Goal: Check status

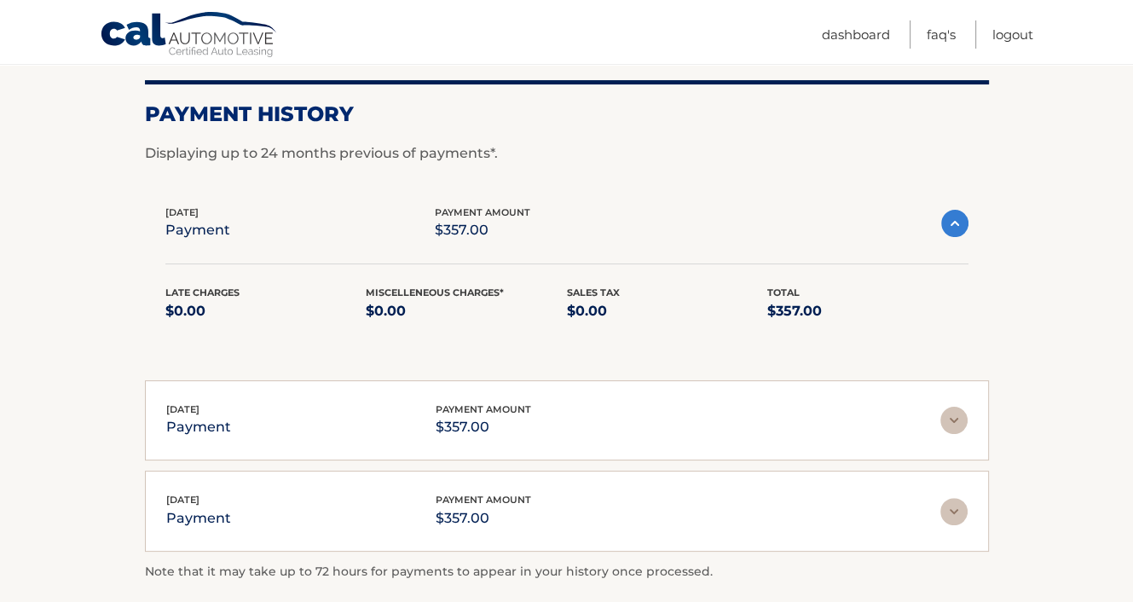
scroll to position [222, 0]
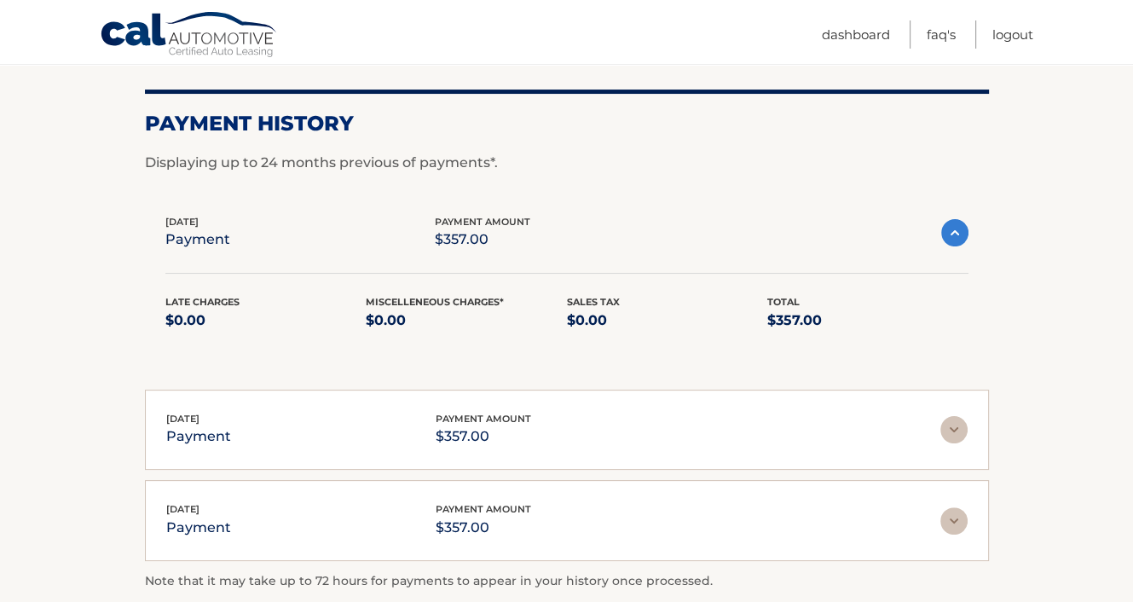
click at [937, 352] on div "[DATE] payment payment amount $357.00 Late Charges $0.00 Miscelleneous Charges*…" at bounding box center [567, 282] width 844 height 179
click at [951, 229] on img at bounding box center [954, 232] width 27 height 27
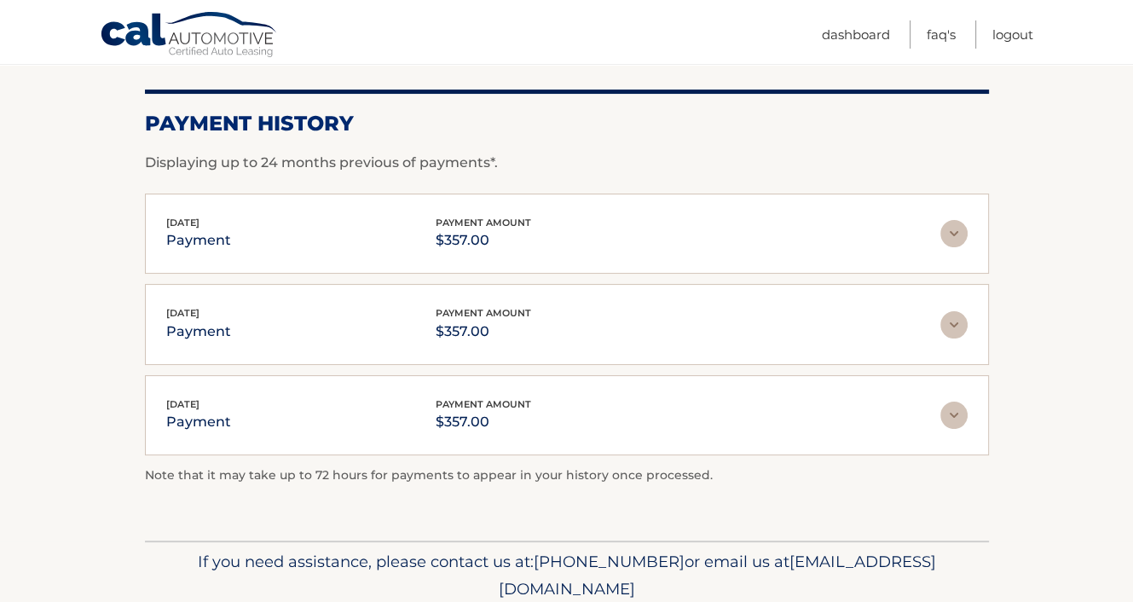
click at [961, 229] on img at bounding box center [953, 233] width 27 height 27
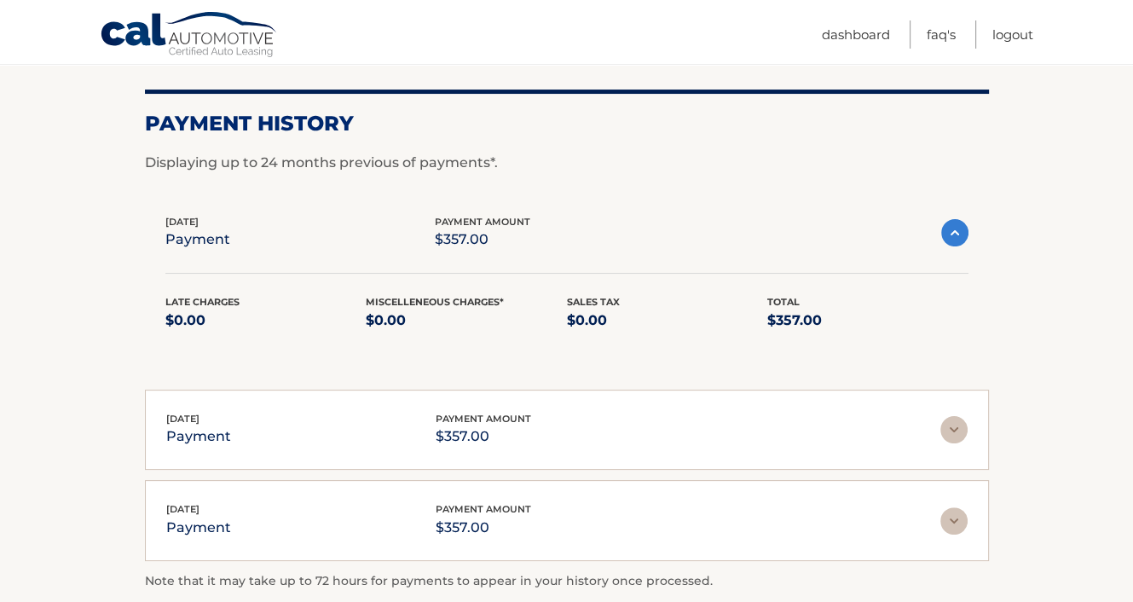
click at [926, 347] on div "Late Charges $0.00 Miscelleneous Charges* $0.00 Sales Tax $0.00 Total $357.00" at bounding box center [566, 323] width 803 height 58
click at [402, 310] on p "$0.00" at bounding box center [466, 321] width 201 height 24
click at [947, 224] on img at bounding box center [954, 232] width 27 height 27
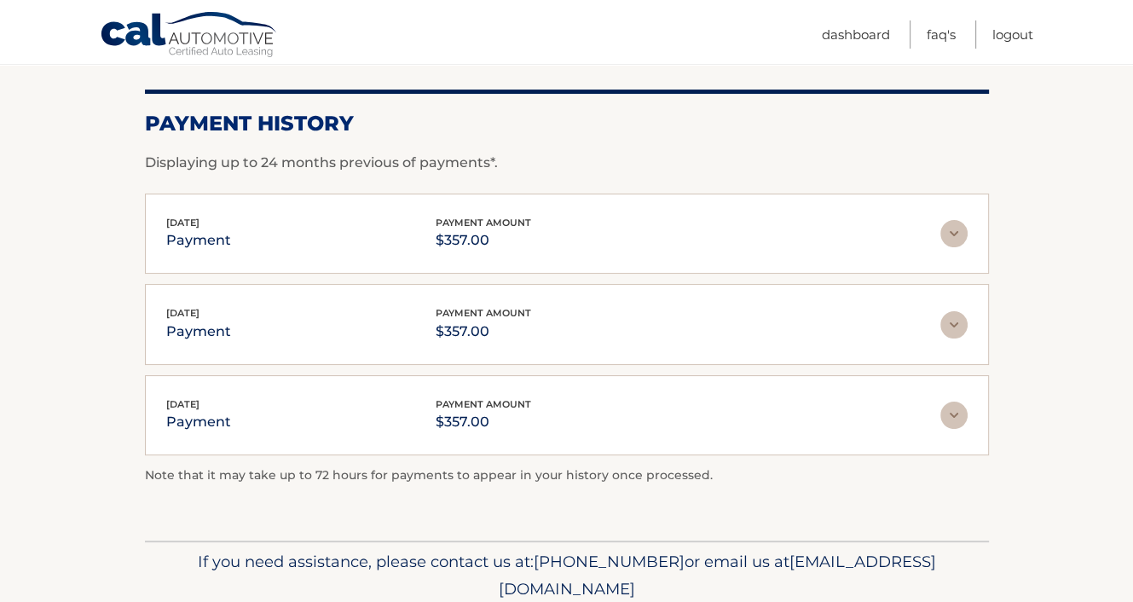
click at [954, 229] on img at bounding box center [953, 233] width 27 height 27
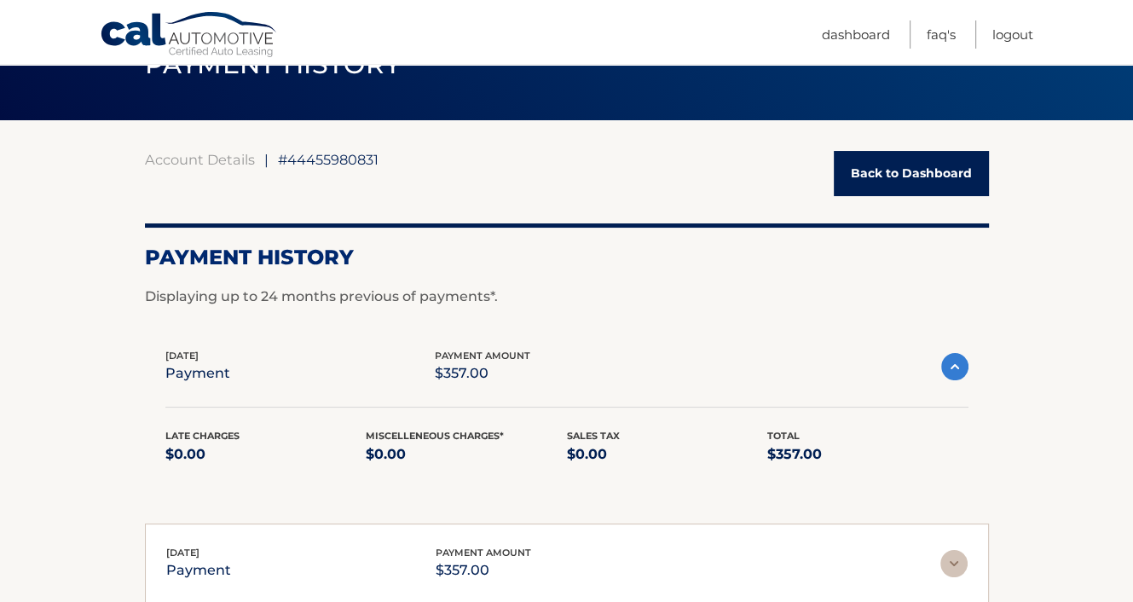
scroll to position [52, 0]
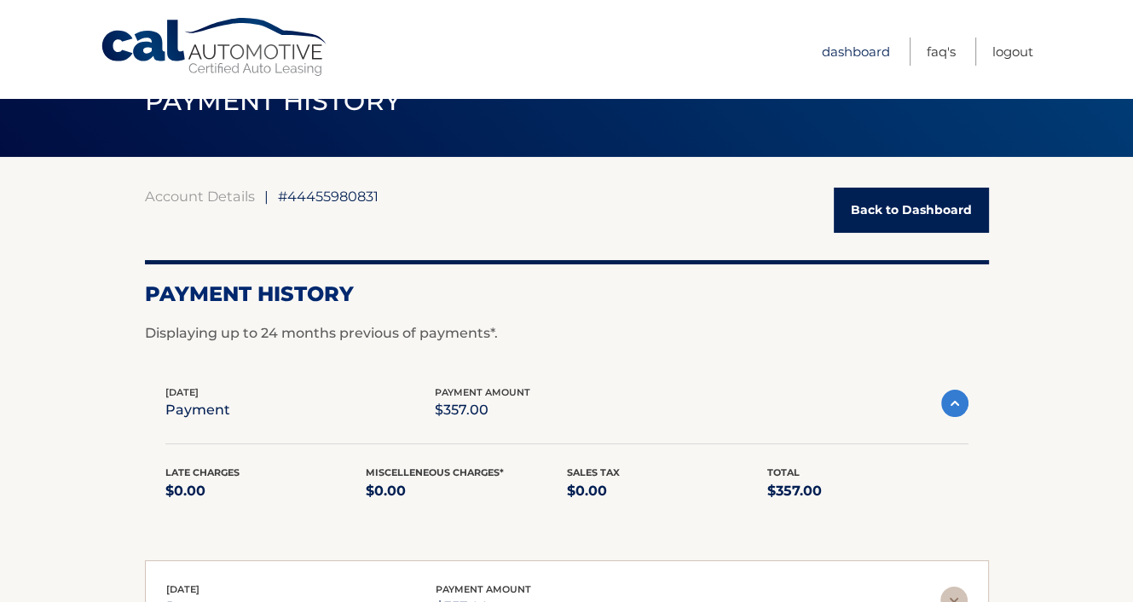
click at [851, 58] on link "Dashboard" at bounding box center [856, 51] width 68 height 28
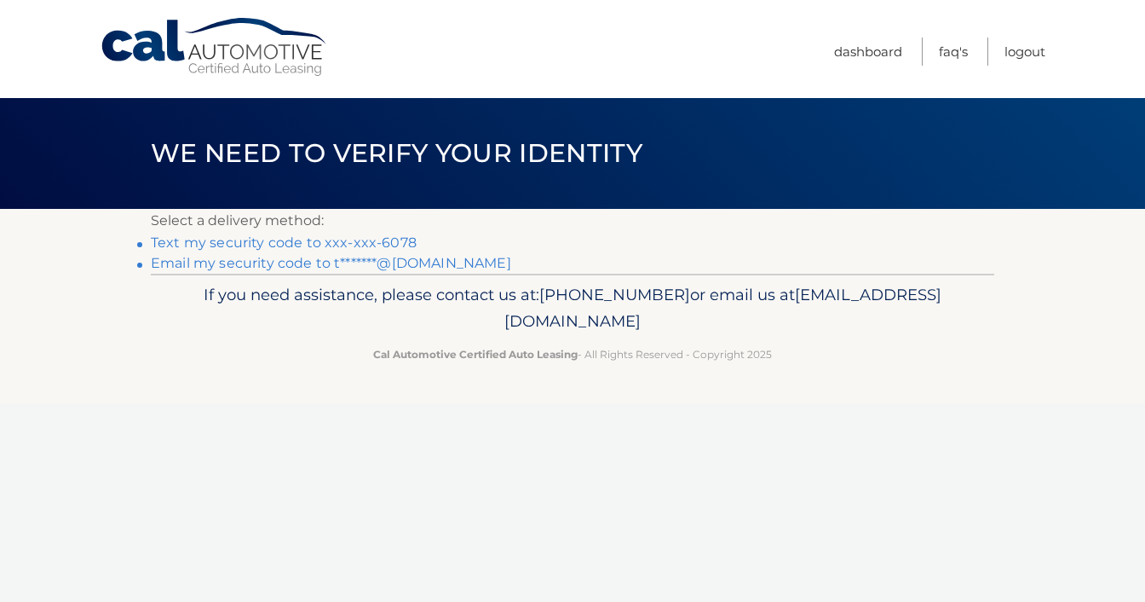
click at [297, 244] on link "Text my security code to xxx-xxx-6078" at bounding box center [284, 242] width 266 height 16
